Goal: Information Seeking & Learning: Check status

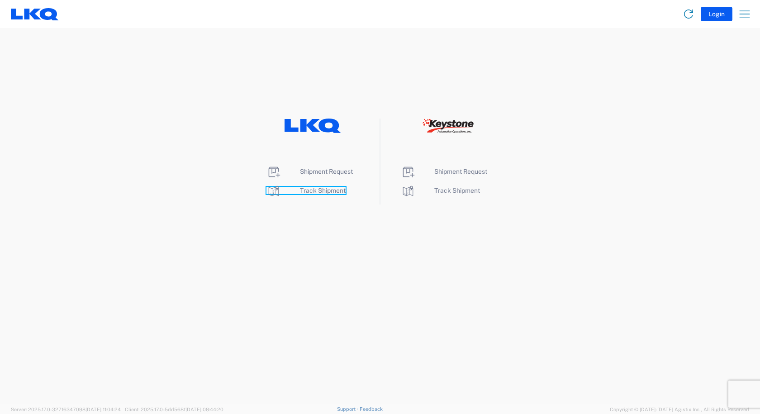
click at [324, 190] on span "Track Shipment" at bounding box center [323, 190] width 46 height 7
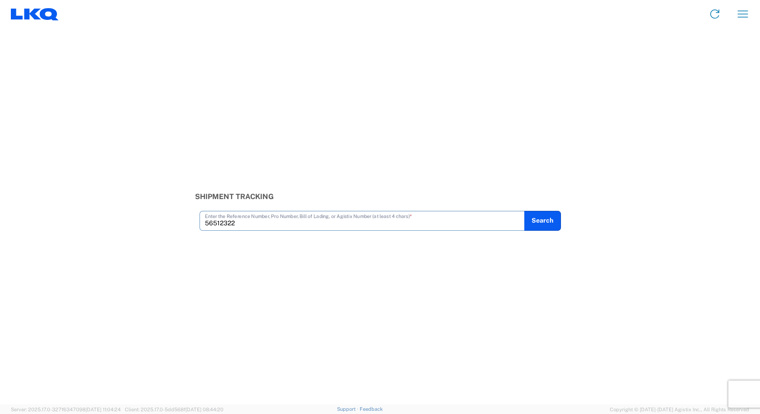
type input "56512322"
